Goal: Task Accomplishment & Management: Complete application form

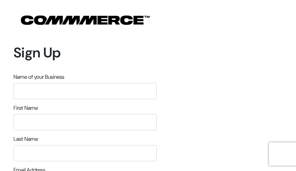
type input "YcjTYIzMKGKu"
type input "XPQUPtgP"
type input "WZdEVsGEHpmyBt"
type input "[EMAIL_ADDRESS][DOMAIN_NAME]"
type input "3524424450"
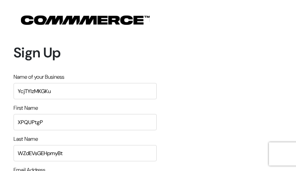
type input "XKSNsmYQBd"
type input "TxVqSWZYIRFcz"
type input "KjwOpmgfnIbvD"
type input "vHunHjxm"
type input "[EMAIL_ADDRESS][DOMAIN_NAME]"
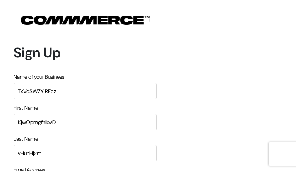
type input "2601406444"
